Goal: Information Seeking & Learning: Learn about a topic

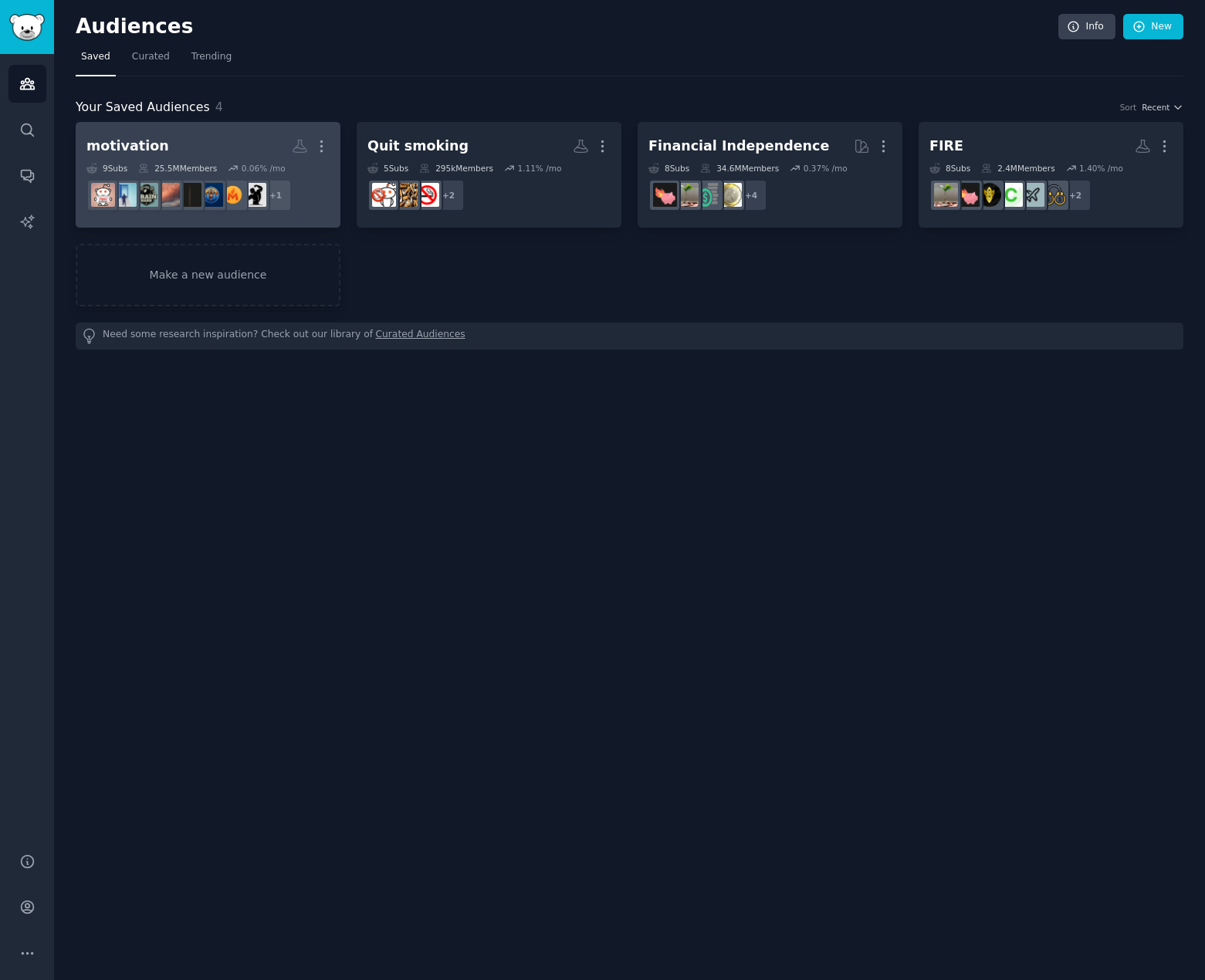
click at [238, 131] on link "motivation Custom Audience More 9 Sub s 25.5M Members 0.06 % /mo + 1" at bounding box center [207, 174] width 264 height 106
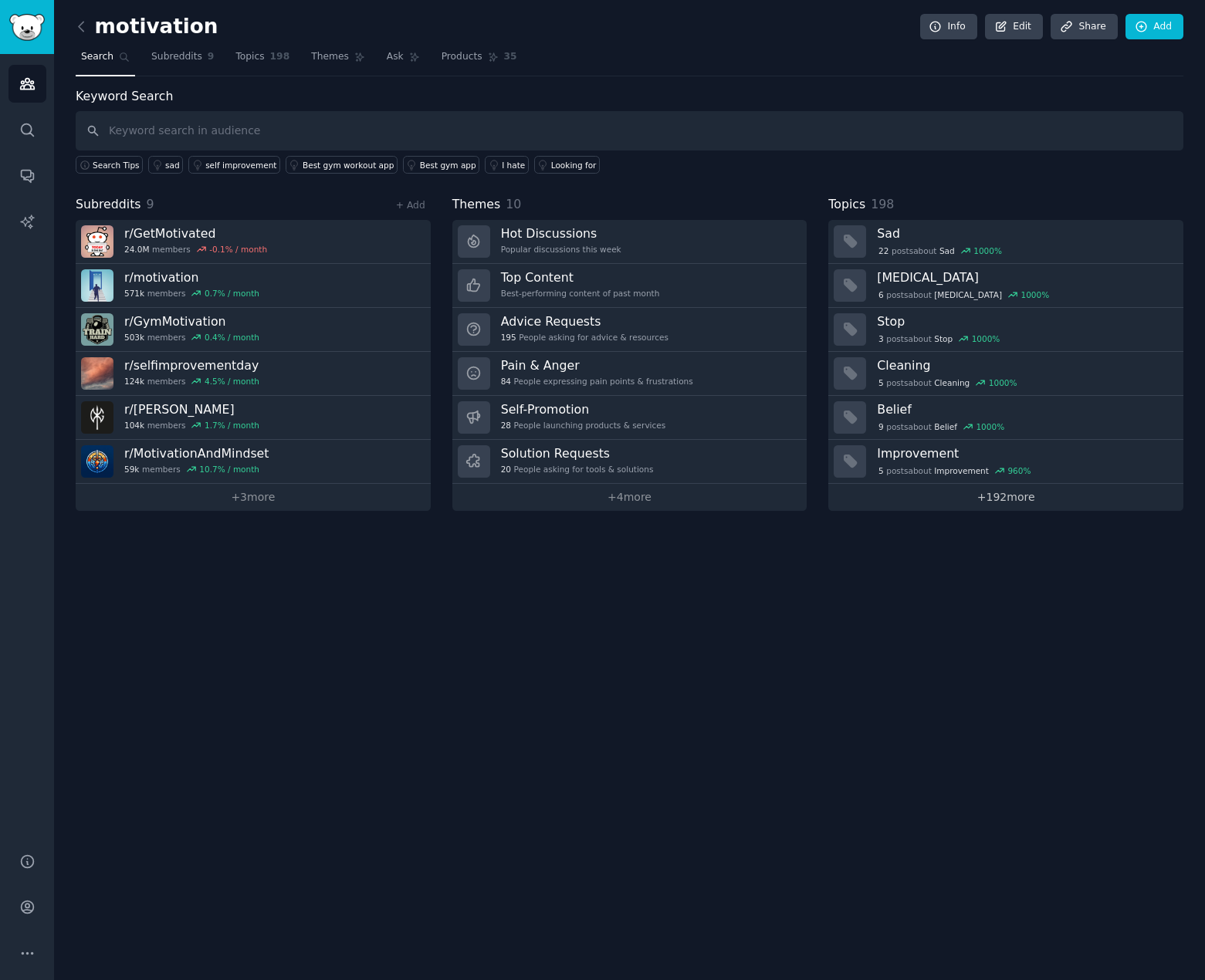
click at [1039, 493] on link "+ 192 more" at bounding box center [1005, 496] width 355 height 27
click at [27, 29] on img "Sidebar" at bounding box center [27, 27] width 36 height 27
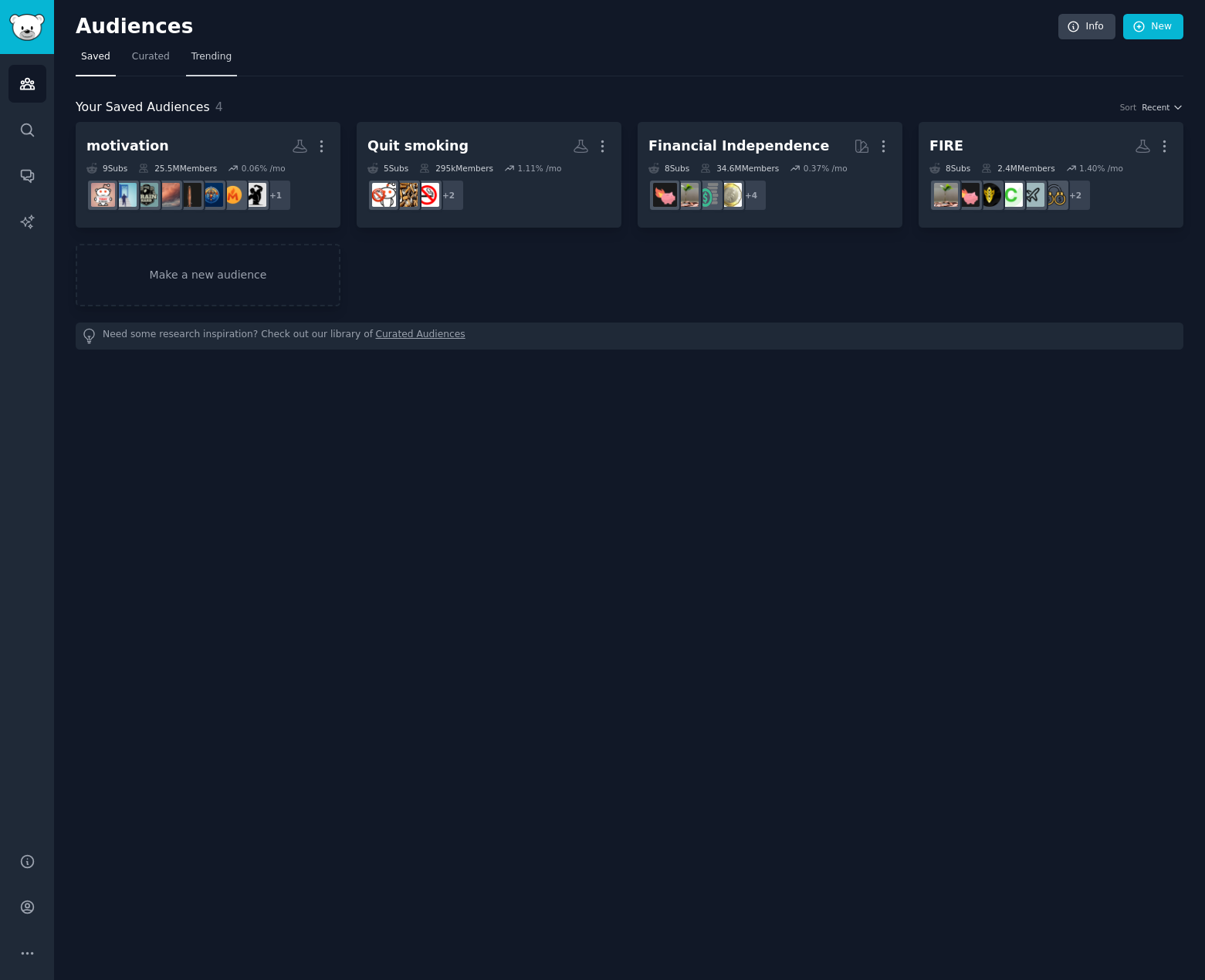
click at [212, 51] on span "Trending" at bounding box center [212, 56] width 41 height 14
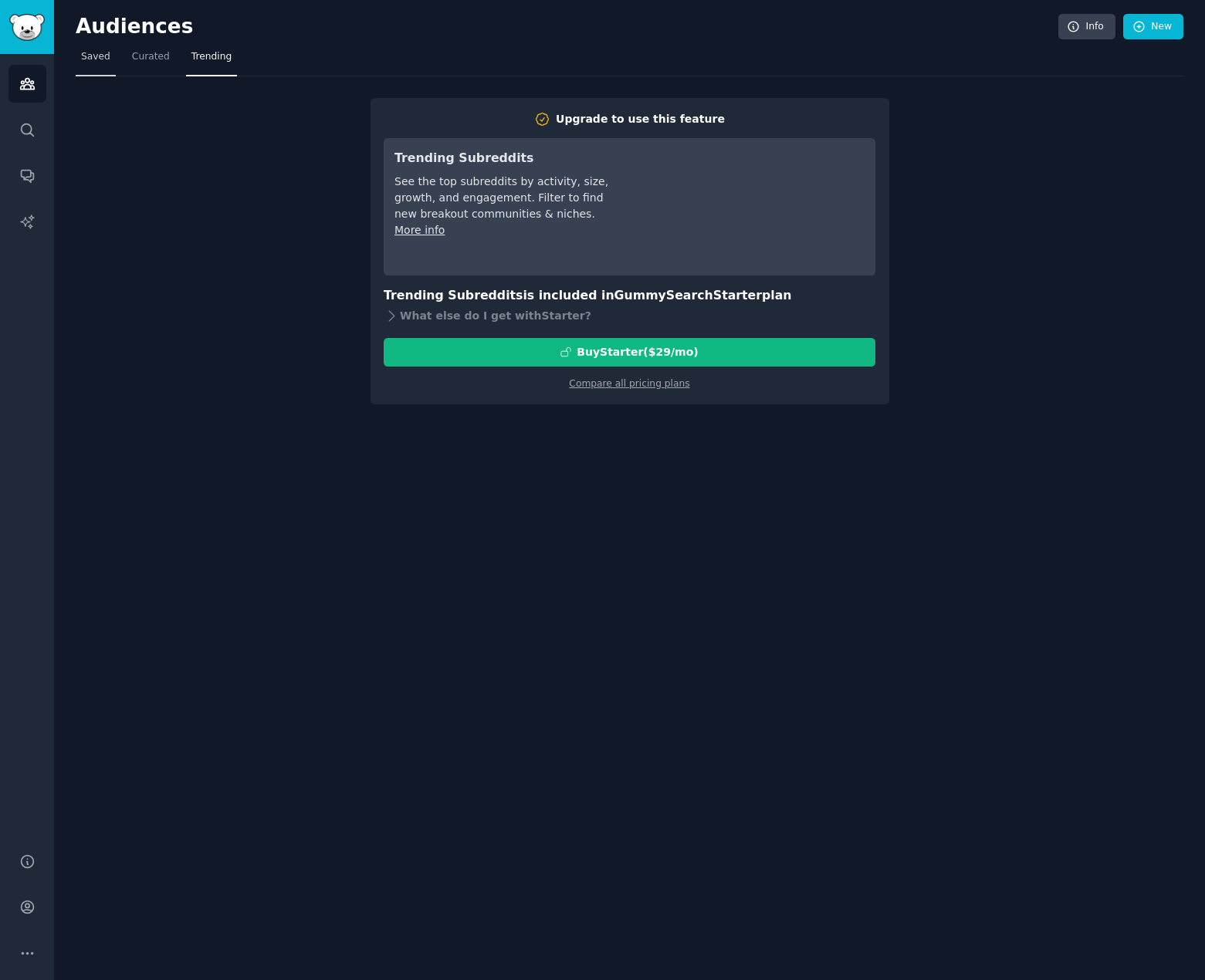
click at [107, 49] on link "Saved" at bounding box center [96, 61] width 41 height 31
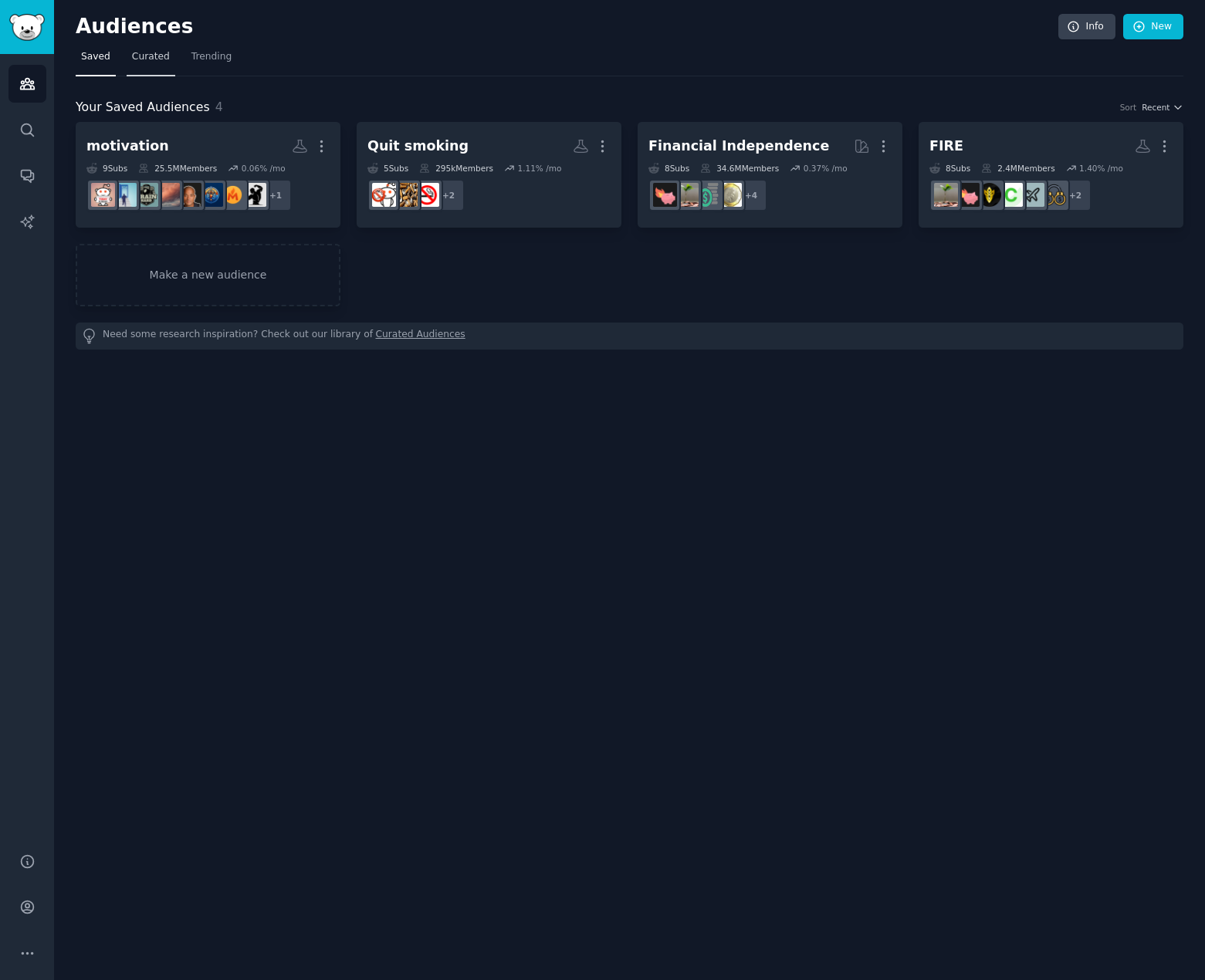
click at [141, 54] on span "Curated" at bounding box center [150, 56] width 38 height 14
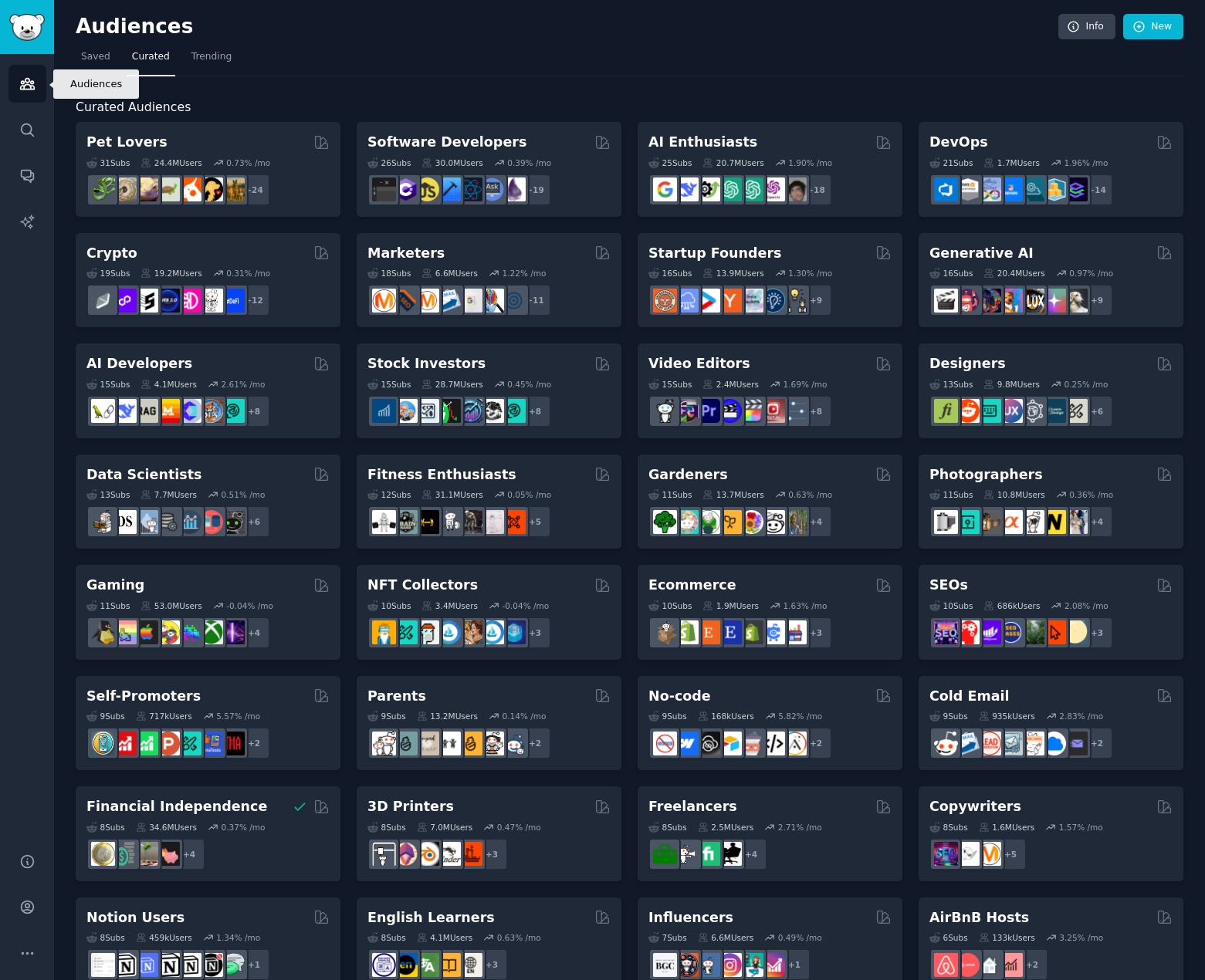
click at [35, 88] on icon "Sidebar" at bounding box center [28, 84] width 17 height 17
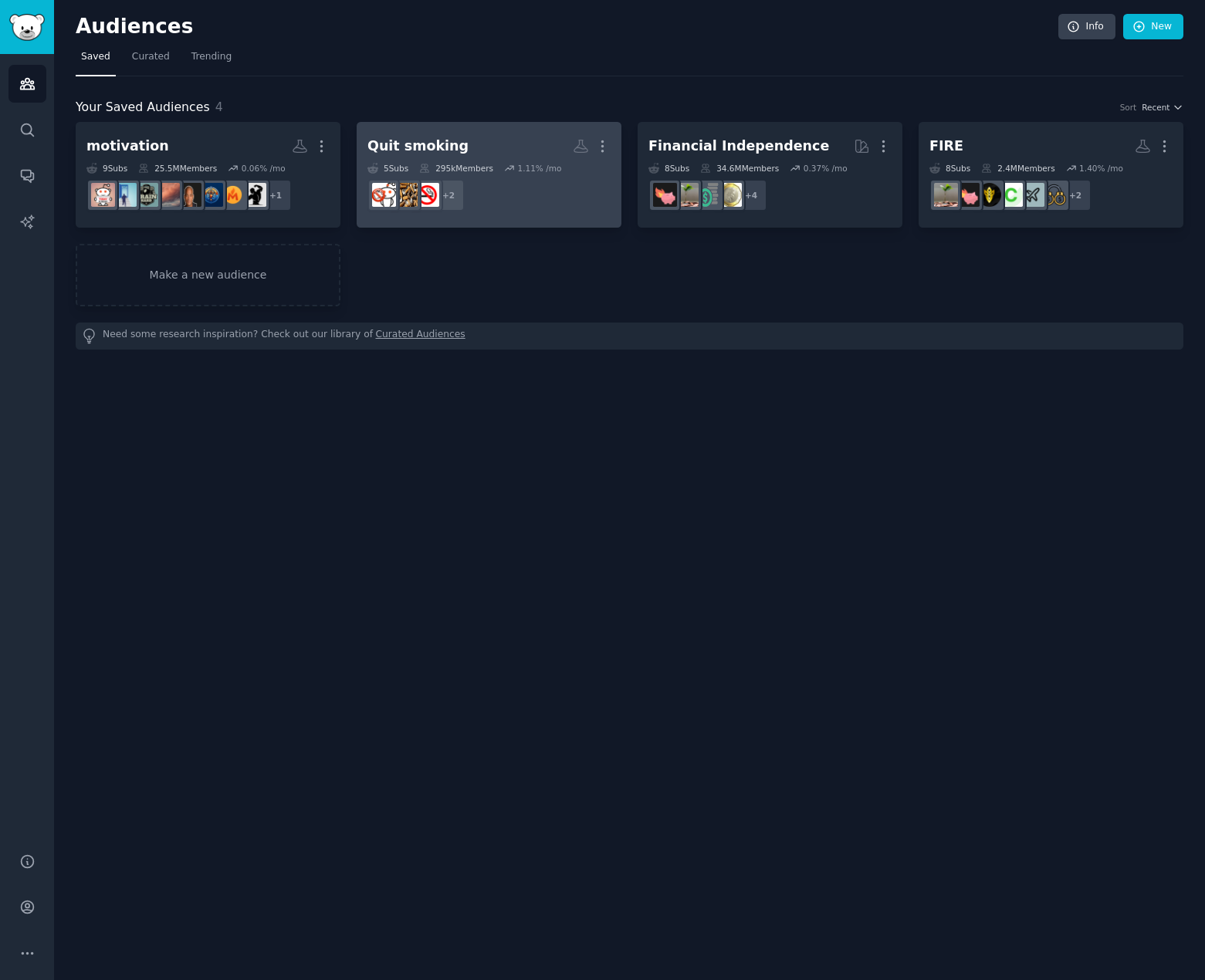
click at [483, 130] on link "Quit smoking More 5 Sub s 295k Members 1.11 % /mo + 2" at bounding box center [488, 174] width 264 height 106
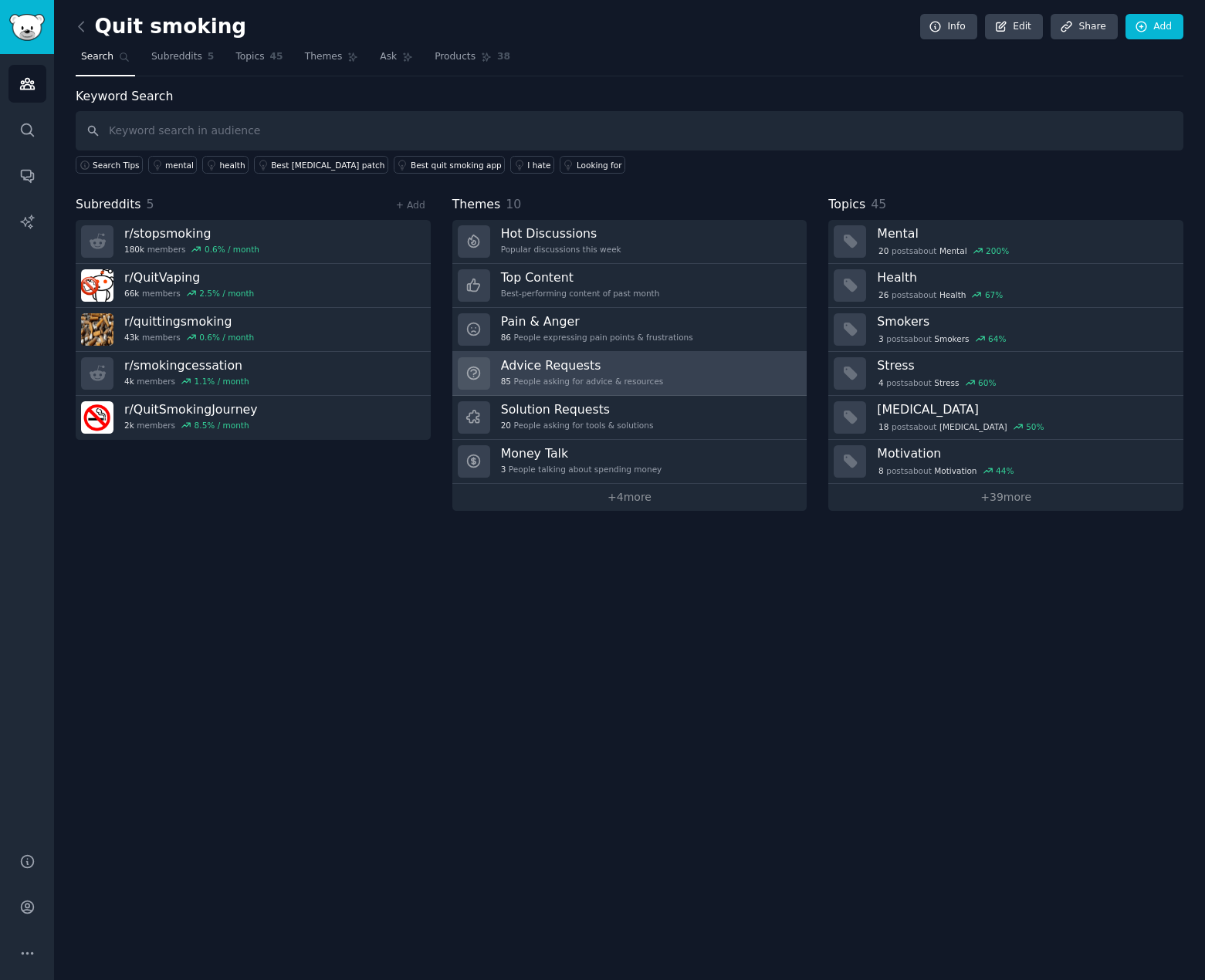
click at [602, 359] on h3 "Advice Requests" at bounding box center [582, 366] width 163 height 17
